Goal: Information Seeking & Learning: Check status

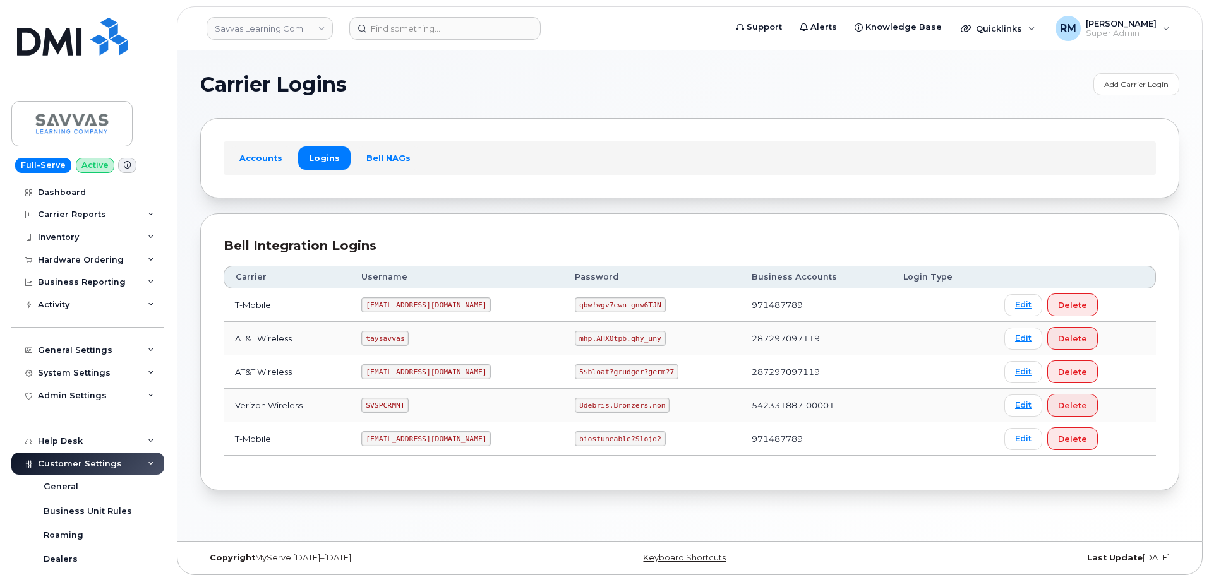
click at [390, 398] on code "SVSPCRMNT" at bounding box center [384, 405] width 47 height 15
copy code "SVSPCRMNT"
drag, startPoint x: 541, startPoint y: 406, endPoint x: 638, endPoint y: 402, distance: 97.3
click at [638, 402] on td "8debris.Bronzers.non" at bounding box center [651, 405] width 177 height 33
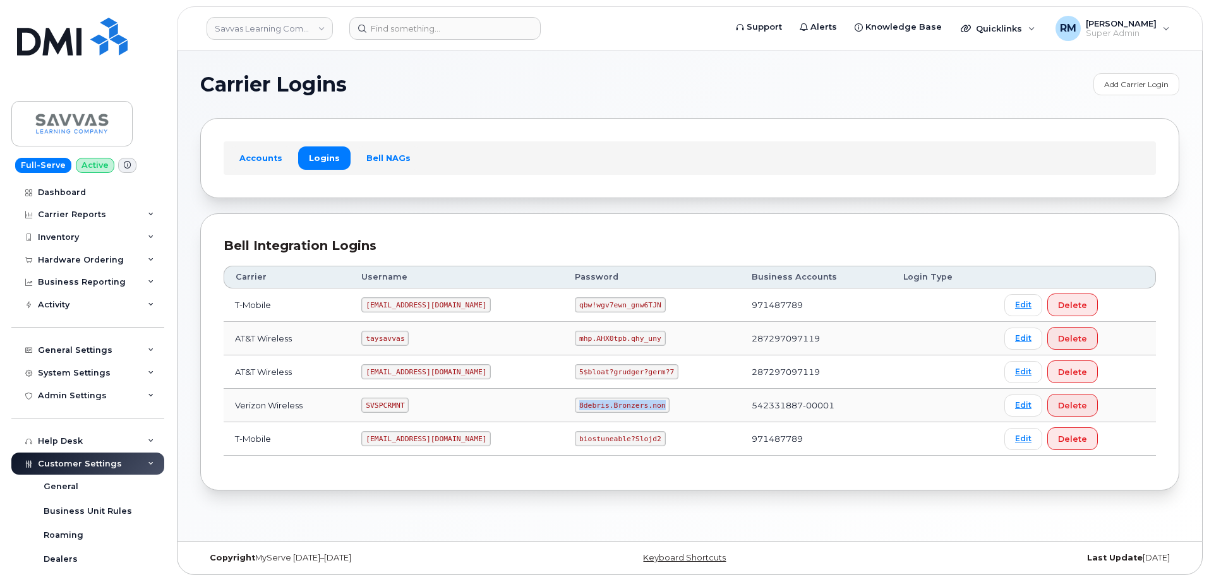
copy code "8debris.Bronzers.non"
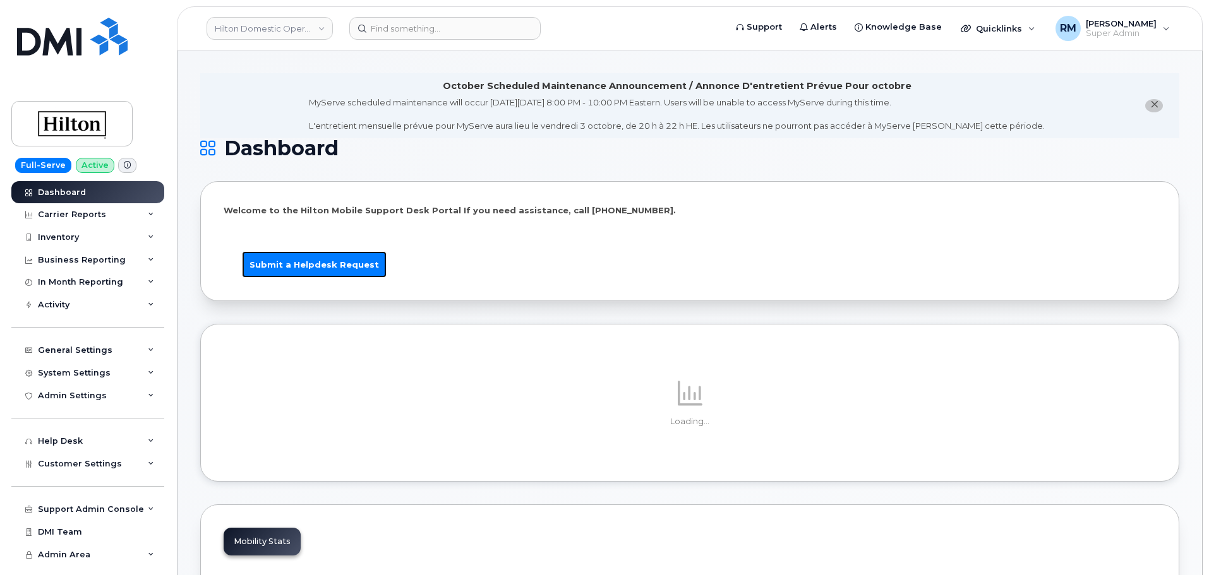
click at [308, 264] on link "Submit a Helpdesk Request" at bounding box center [314, 264] width 145 height 27
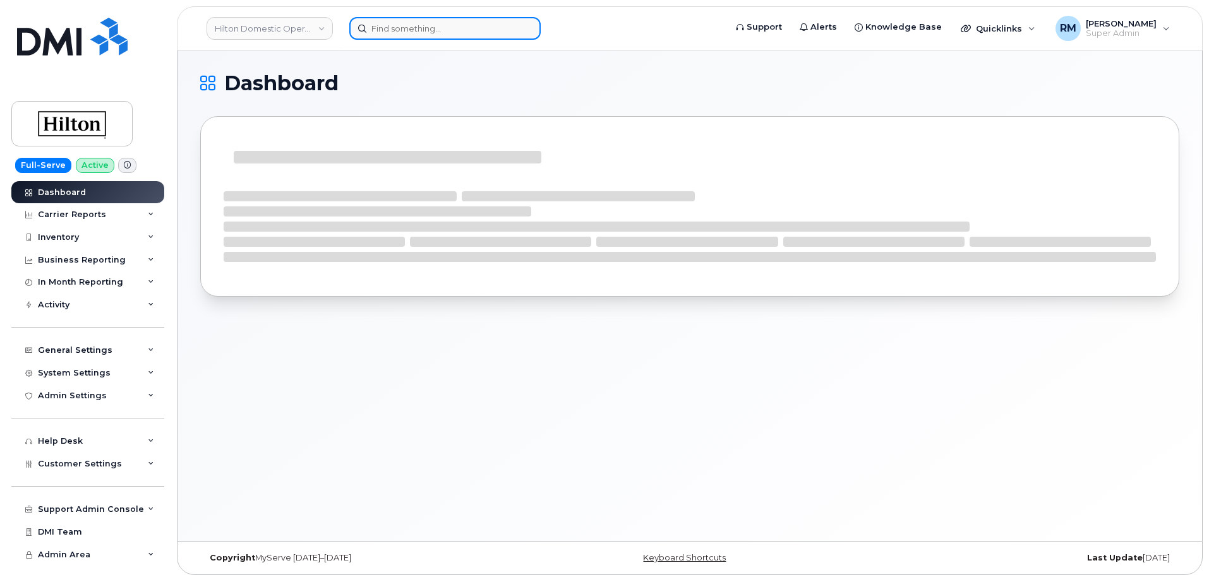
click at [414, 34] on input at bounding box center [444, 28] width 191 height 23
paste input "3106254999"
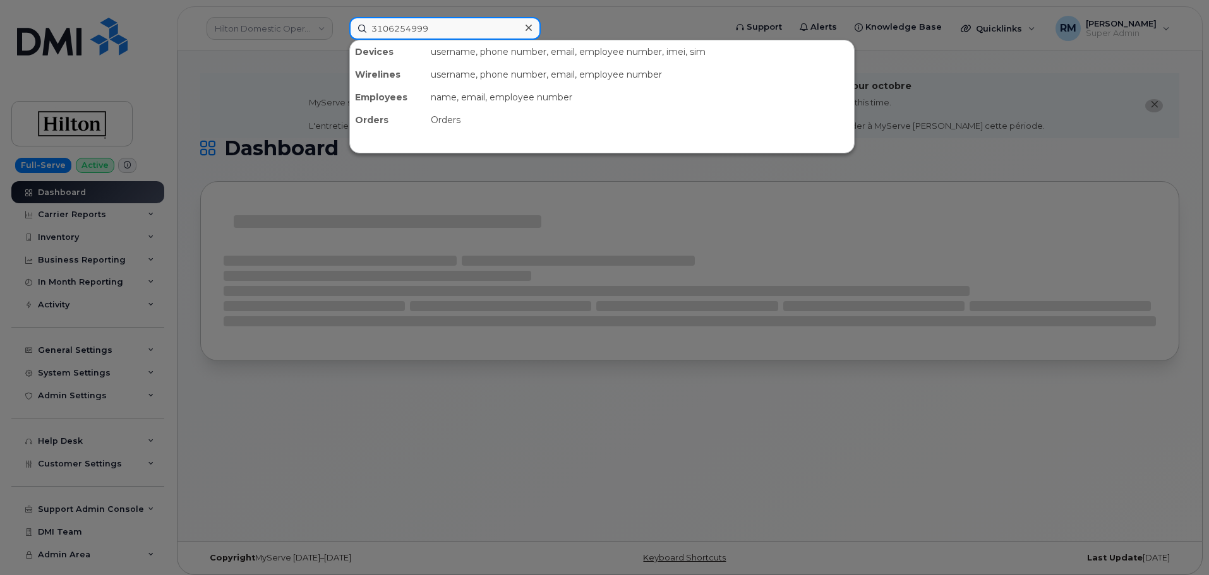
type input "3106254999"
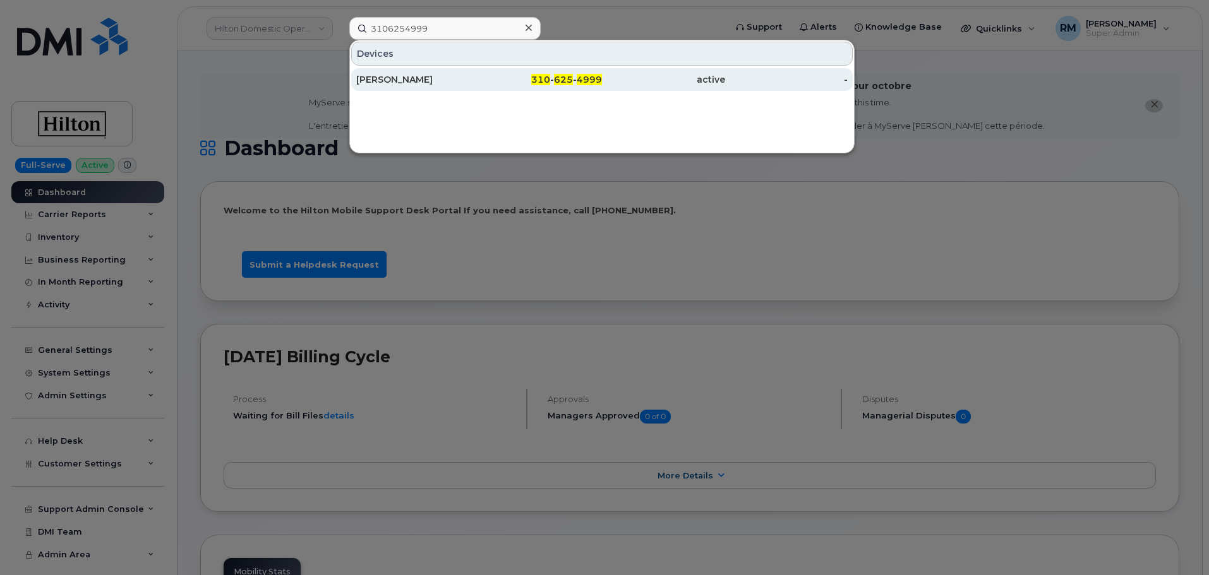
click at [413, 76] on div "MATTHEW WILSON" at bounding box center [417, 79] width 123 height 13
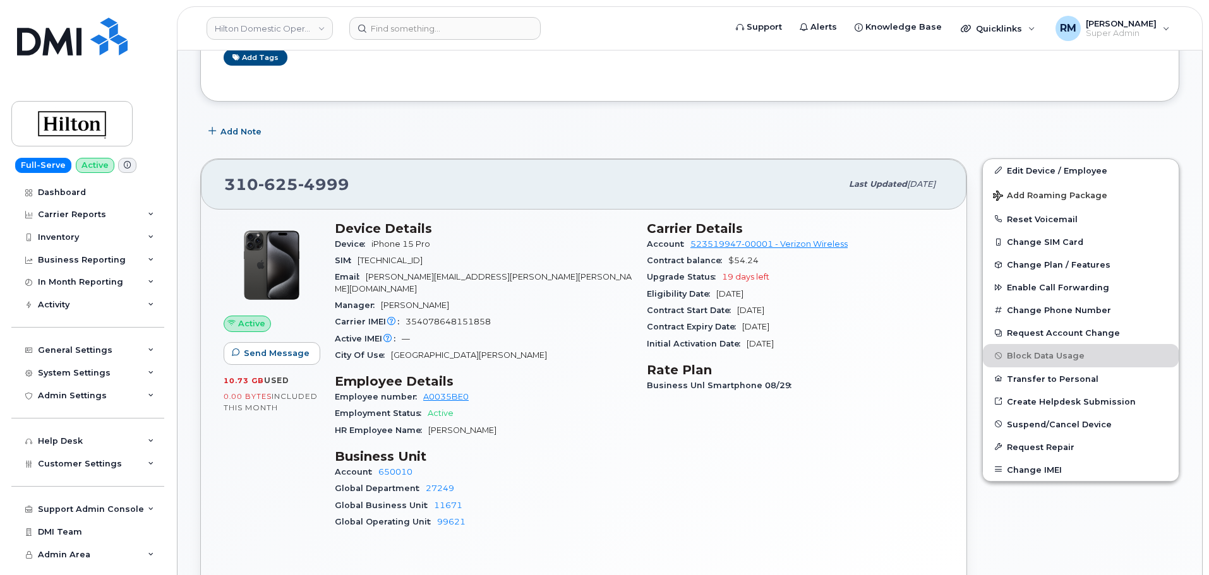
scroll to position [316, 0]
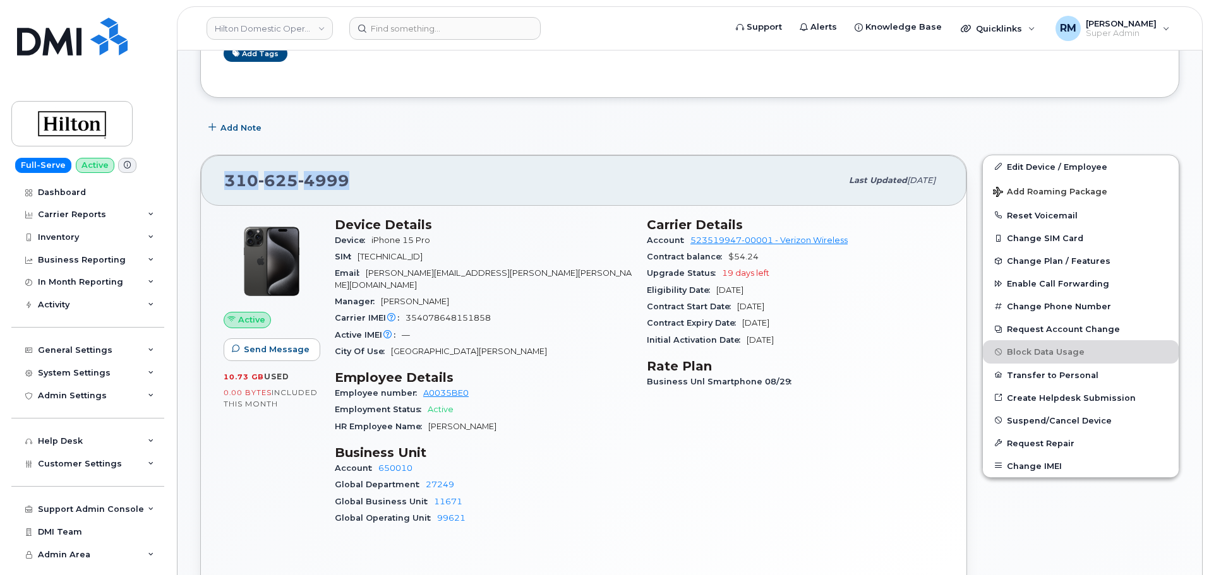
drag, startPoint x: 313, startPoint y: 183, endPoint x: 193, endPoint y: 179, distance: 120.7
click at [193, 179] on div "310 625 4999 Last updated Sep 11, 2025 Active Send Message 10.73 GB  used 0.00 …" at bounding box center [584, 374] width 782 height 455
copy span "310 625 4999"
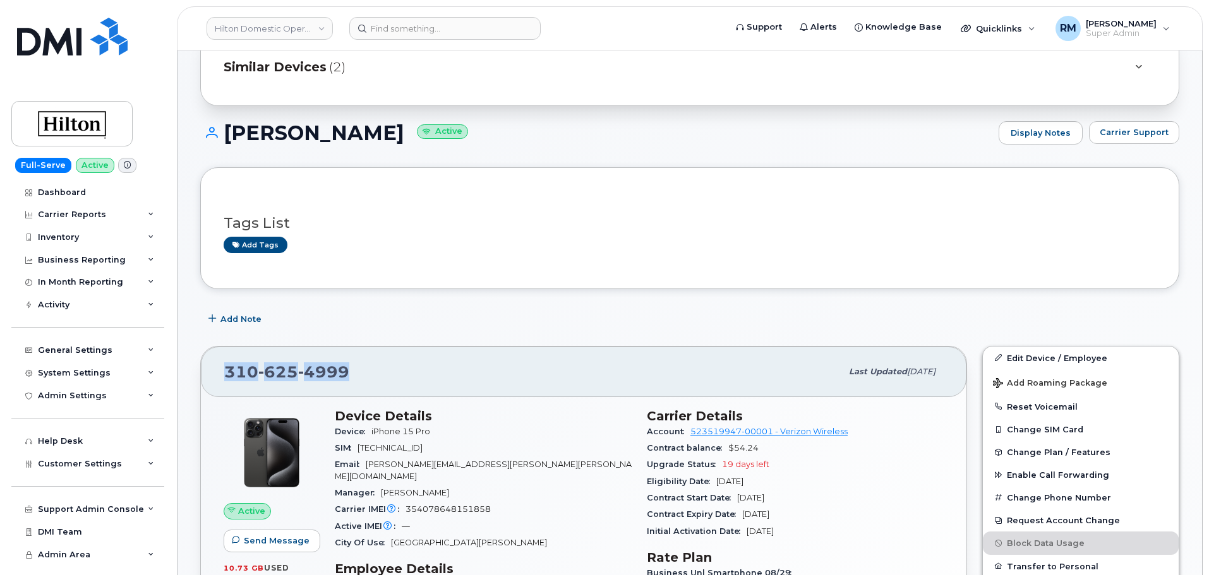
scroll to position [0, 0]
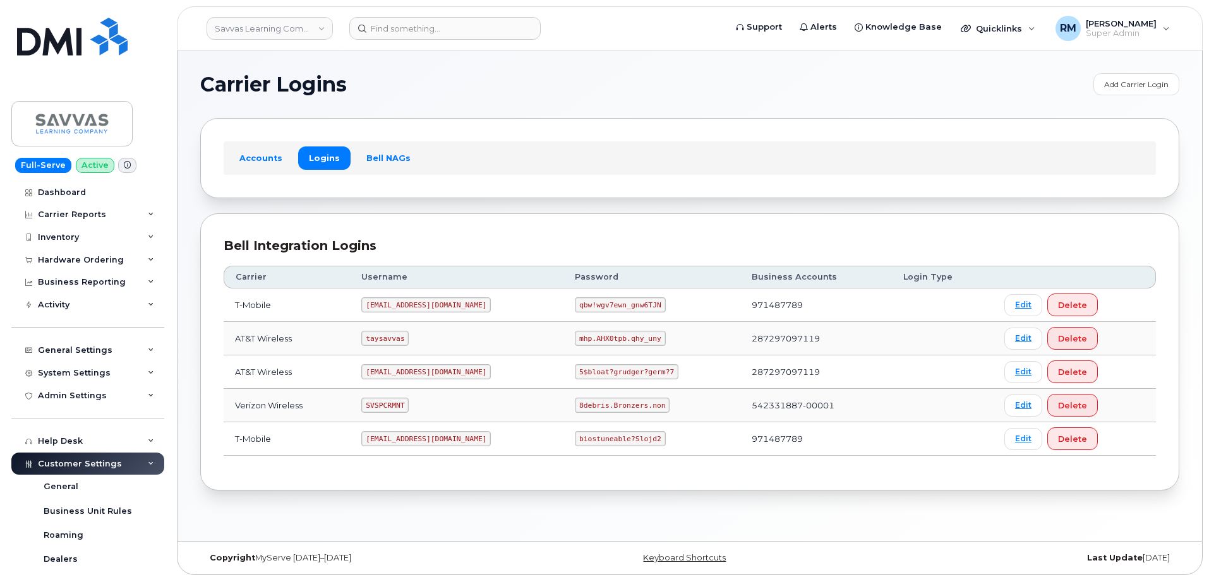
click at [388, 403] on code "SVSPCRMNT" at bounding box center [384, 405] width 47 height 15
copy code "SVSPCRMNT"
drag, startPoint x: 541, startPoint y: 405, endPoint x: 692, endPoint y: 410, distance: 151.0
click at [692, 410] on td "8debris.Bronzers.non" at bounding box center [651, 405] width 177 height 33
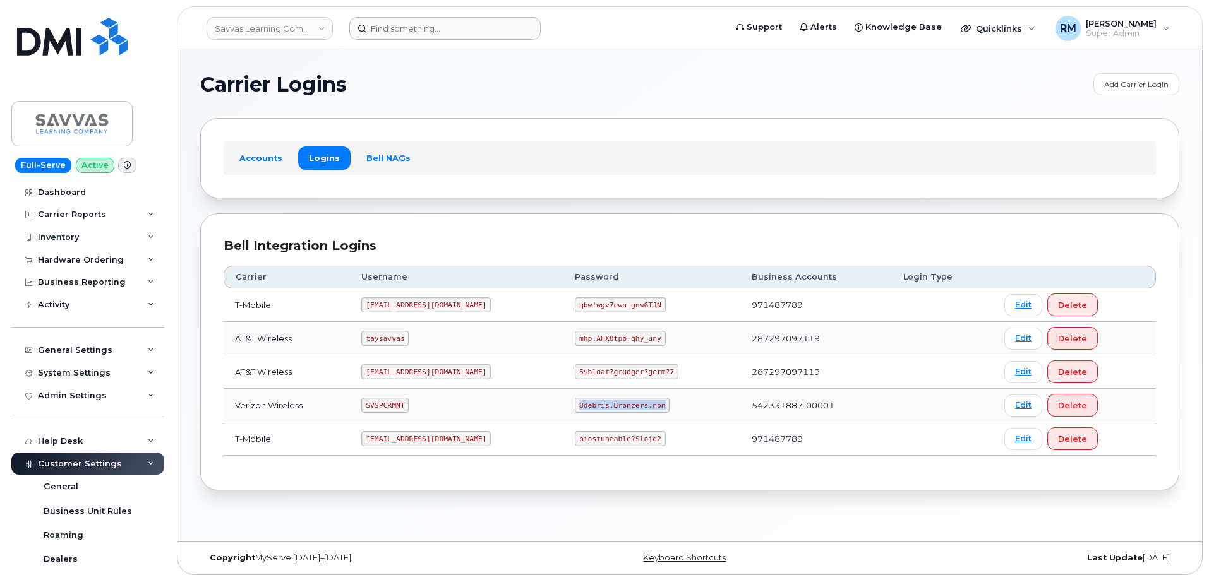
copy code "8debris.Bronzers.non"
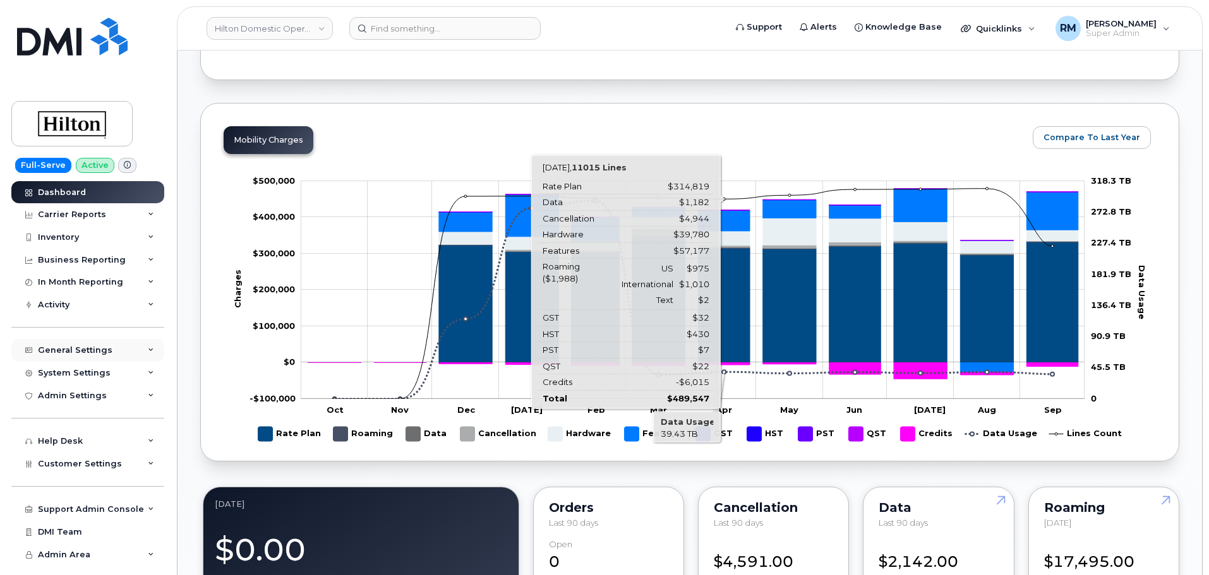
scroll to position [695, 0]
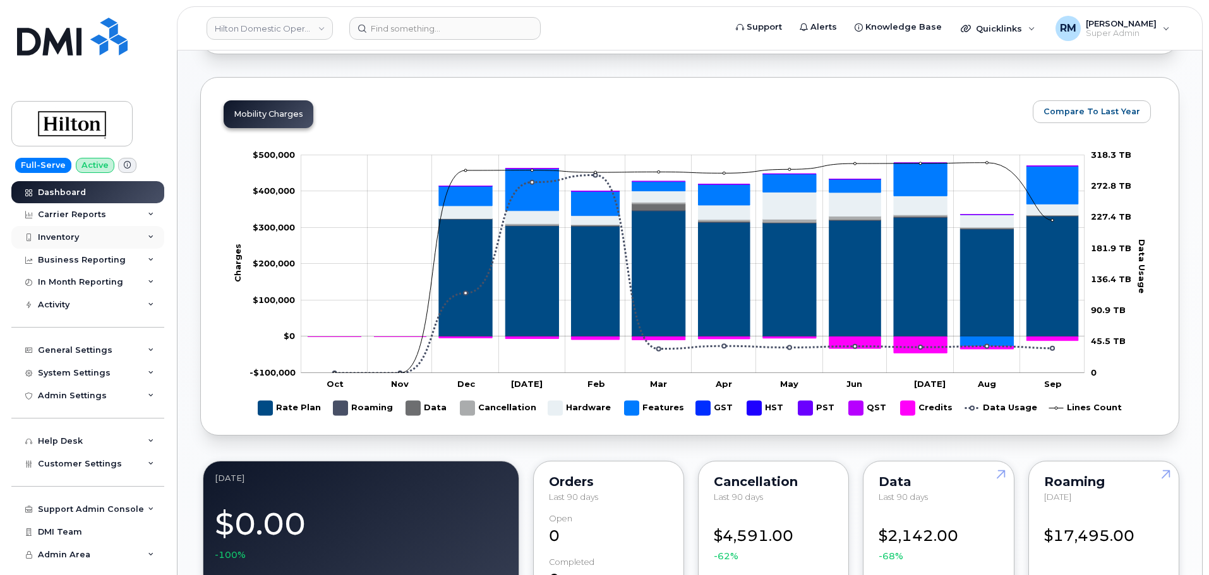
click at [64, 234] on div "Inventory" at bounding box center [58, 237] width 41 height 10
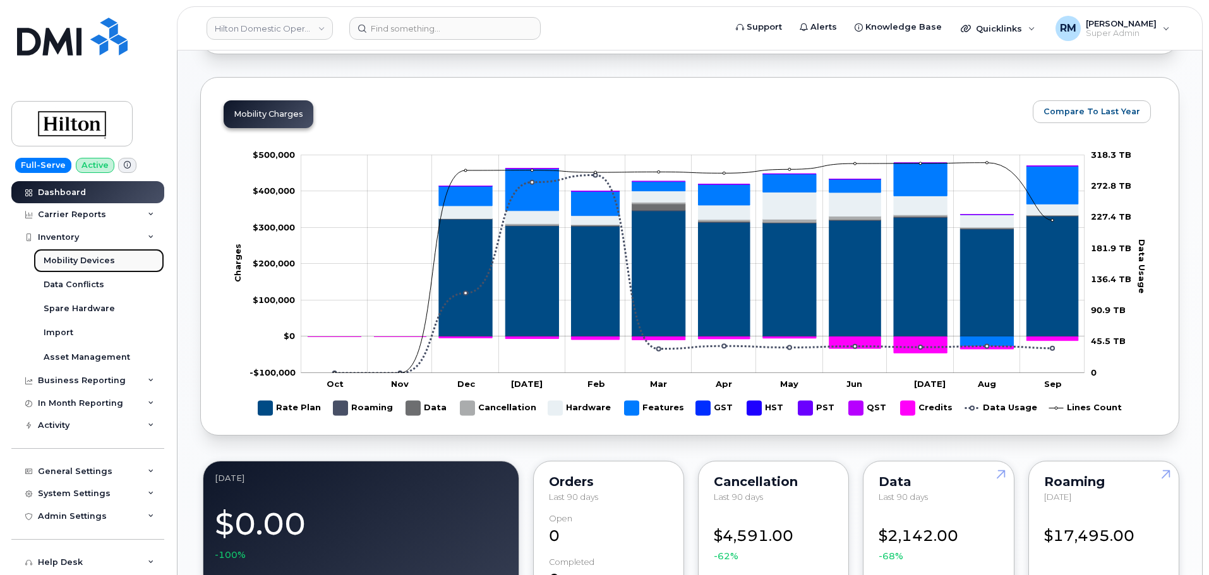
click at [62, 260] on div "Mobility Devices" at bounding box center [79, 260] width 71 height 11
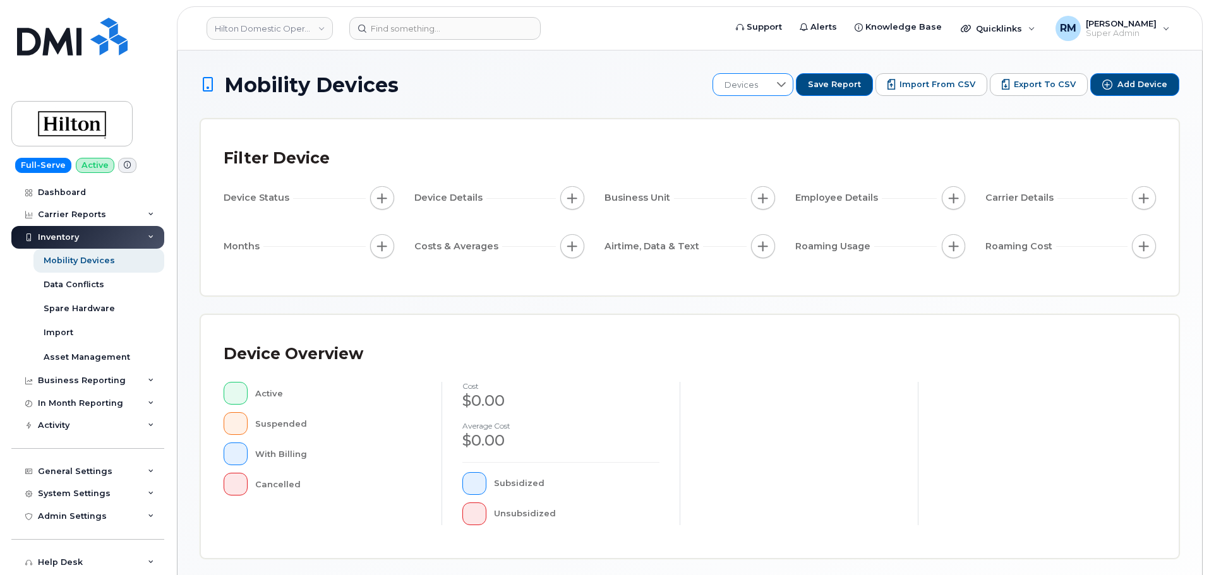
click at [786, 84] on icon at bounding box center [781, 85] width 10 height 10
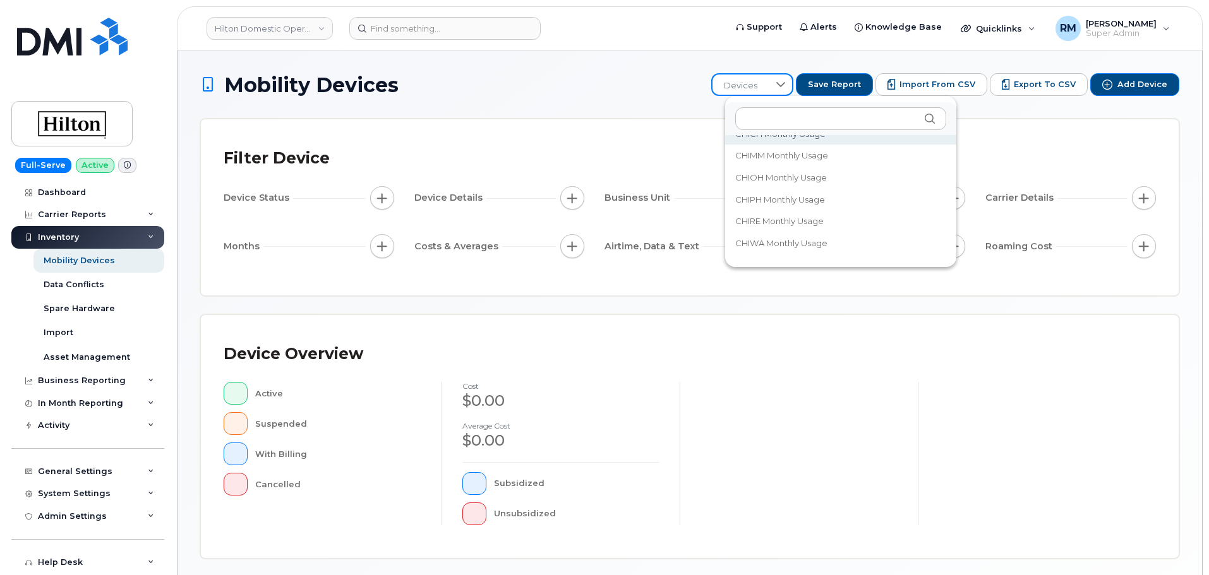
scroll to position [126, 0]
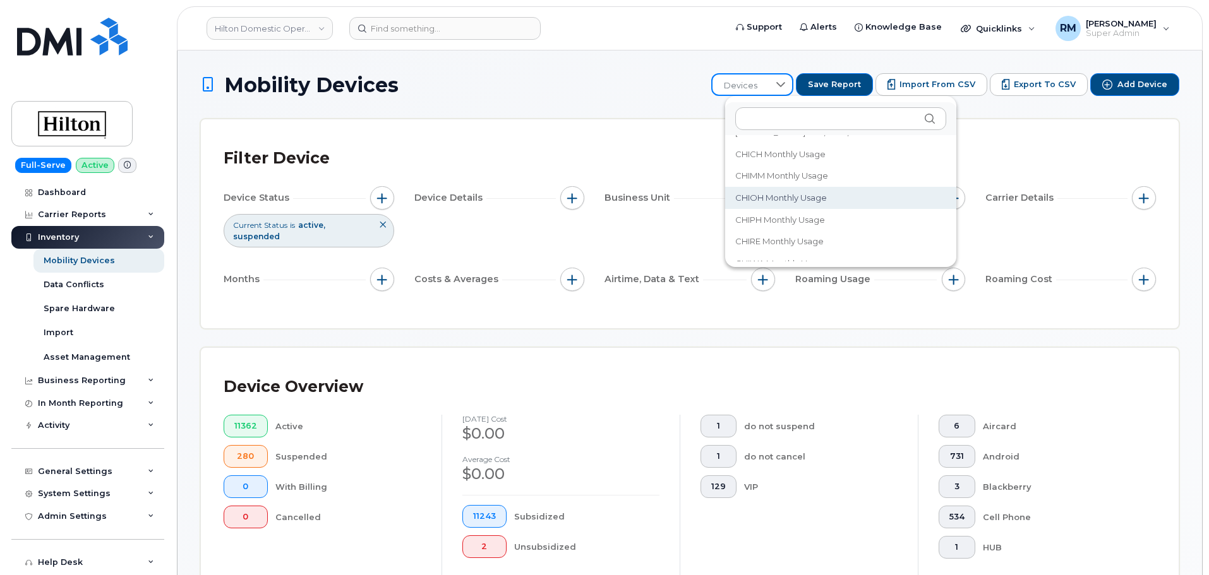
scroll to position [63, 0]
click at [835, 176] on li "CHICH Monthly Usage" at bounding box center [841, 175] width 231 height 22
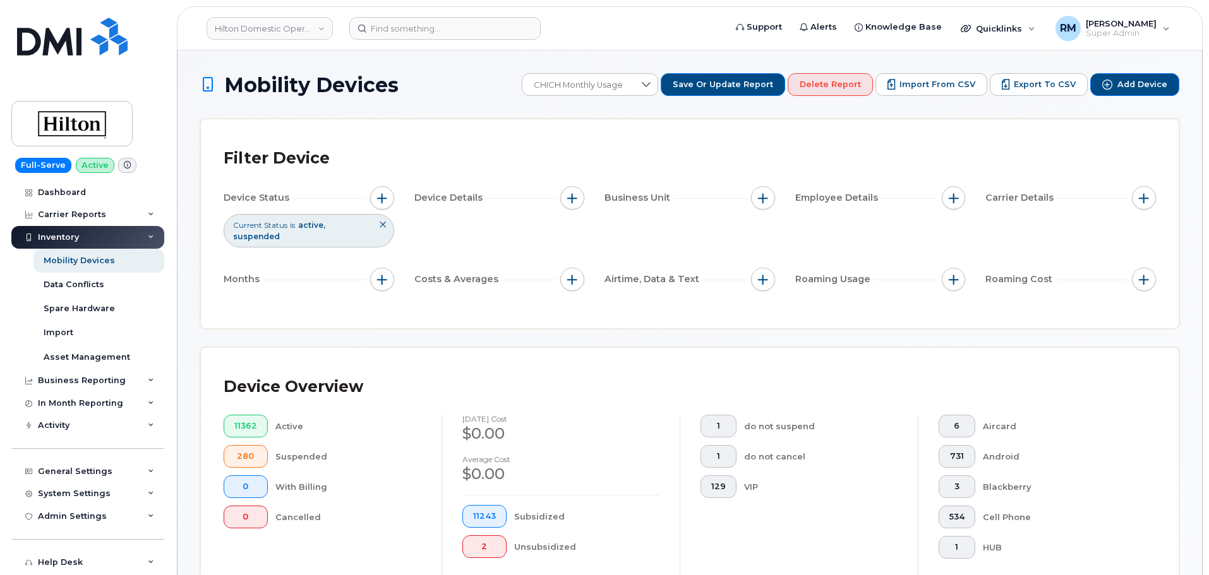
click at [687, 136] on div "Filter Device Device Status Current Status is active suspended Device Details B…" at bounding box center [690, 223] width 978 height 209
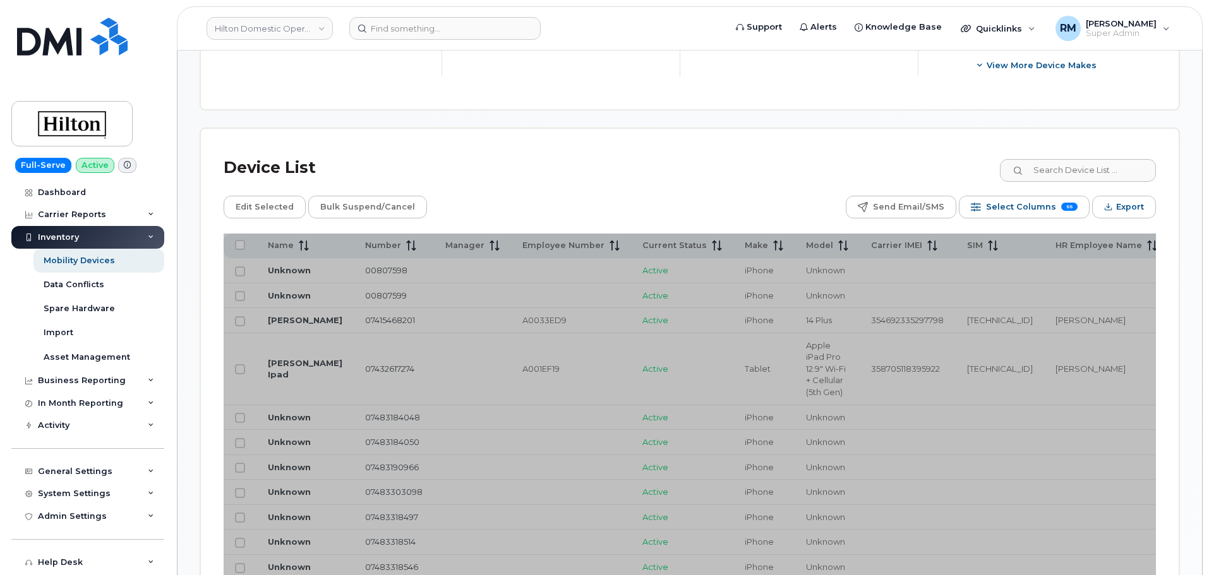
scroll to position [505, 0]
